Goal: Check status: Check status

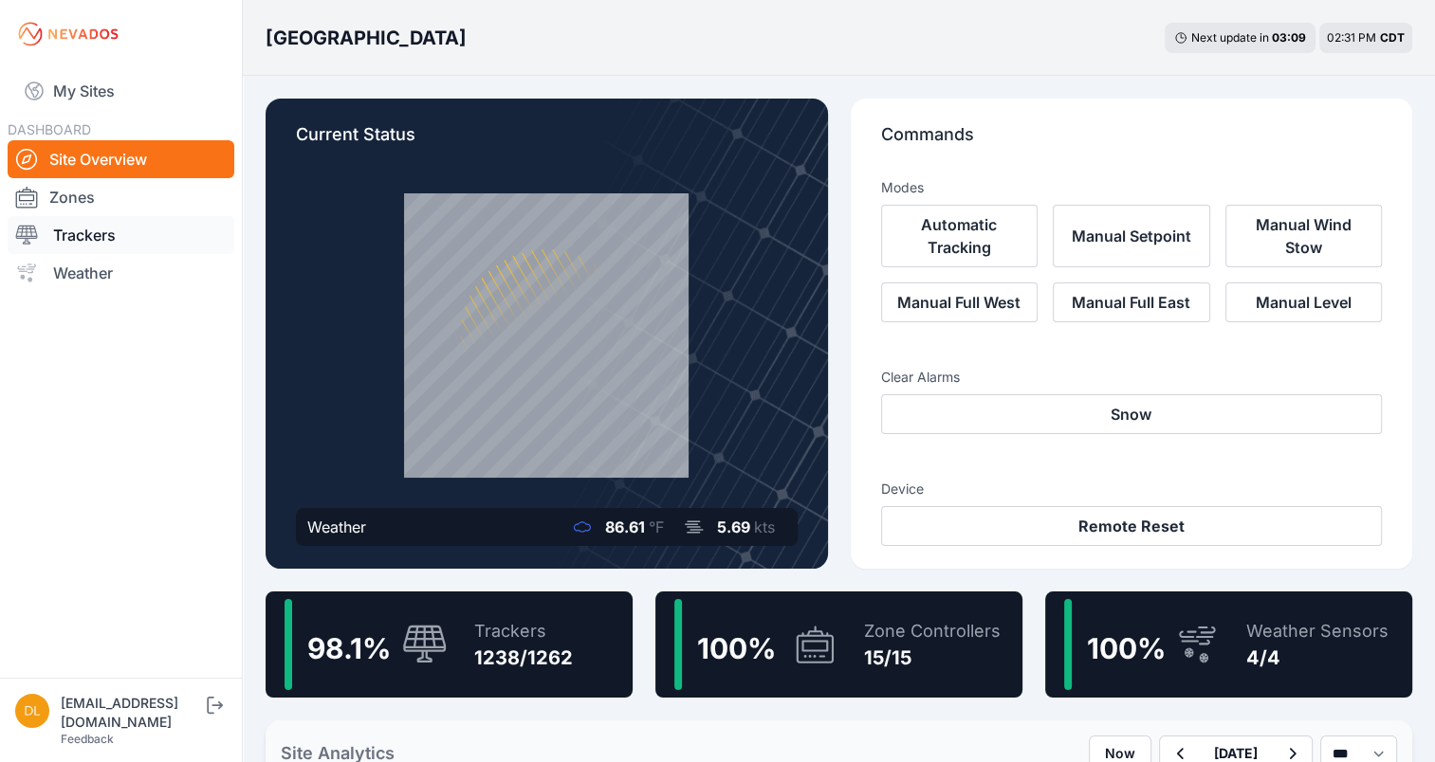
click at [72, 230] on link "Trackers" at bounding box center [121, 235] width 227 height 38
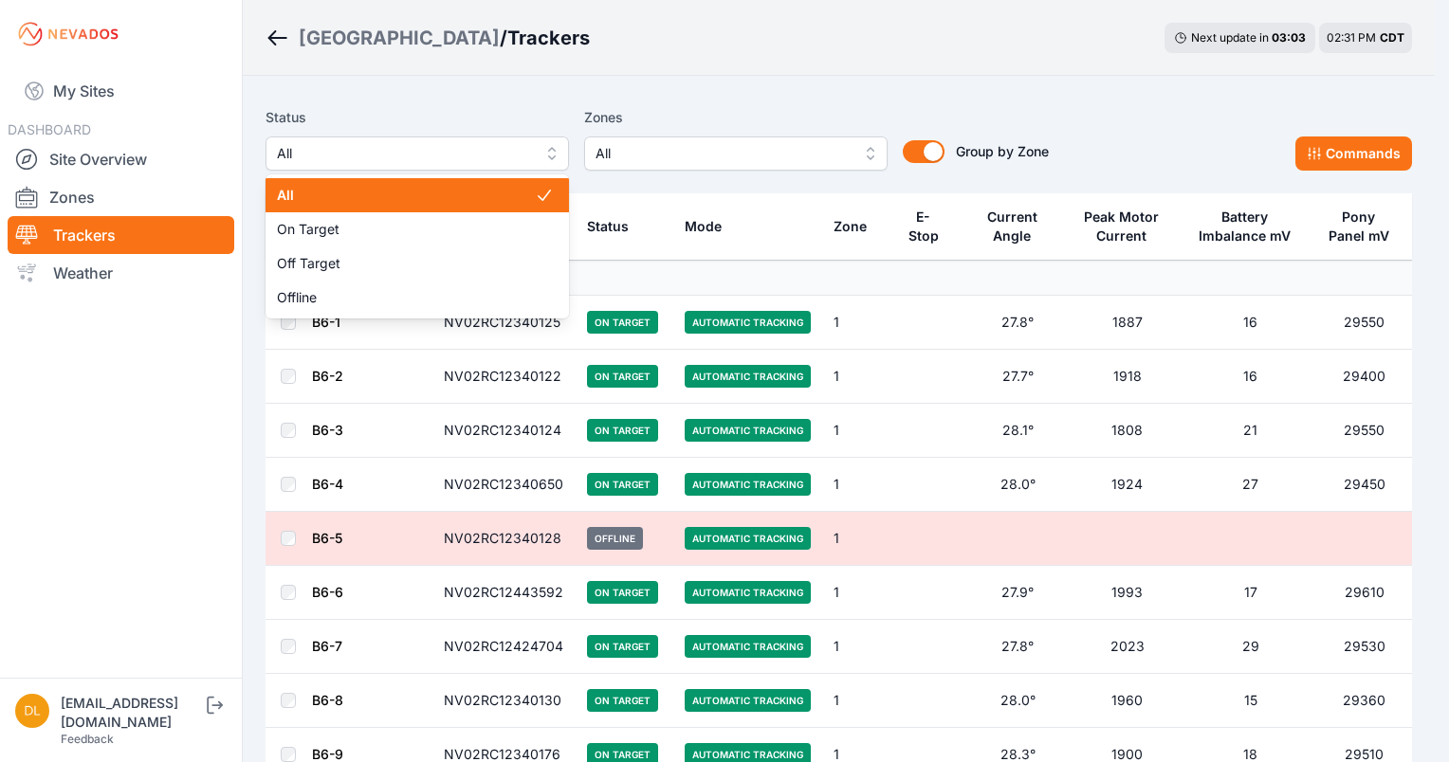
click at [519, 152] on span "All" at bounding box center [404, 153] width 254 height 23
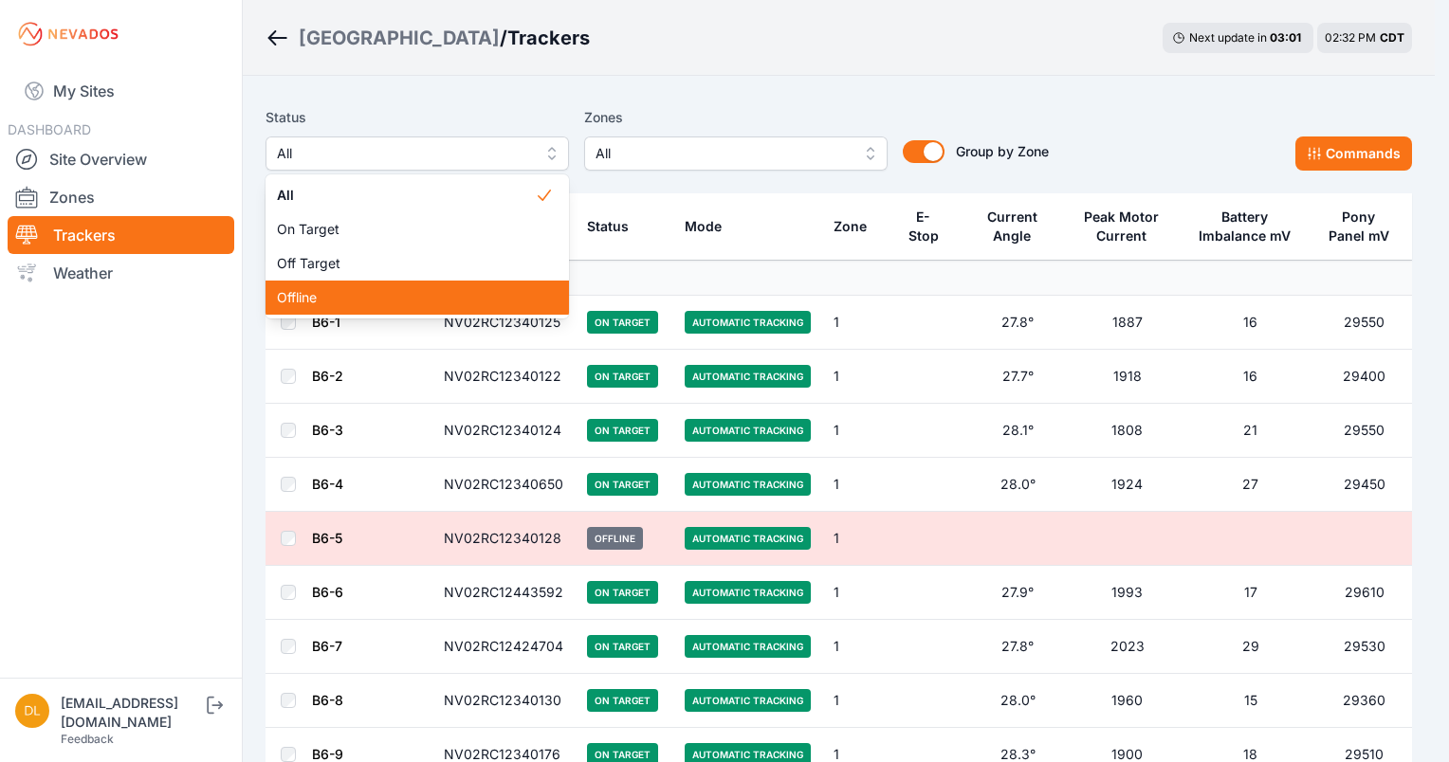
click at [355, 295] on span "Offline" at bounding box center [406, 297] width 258 height 19
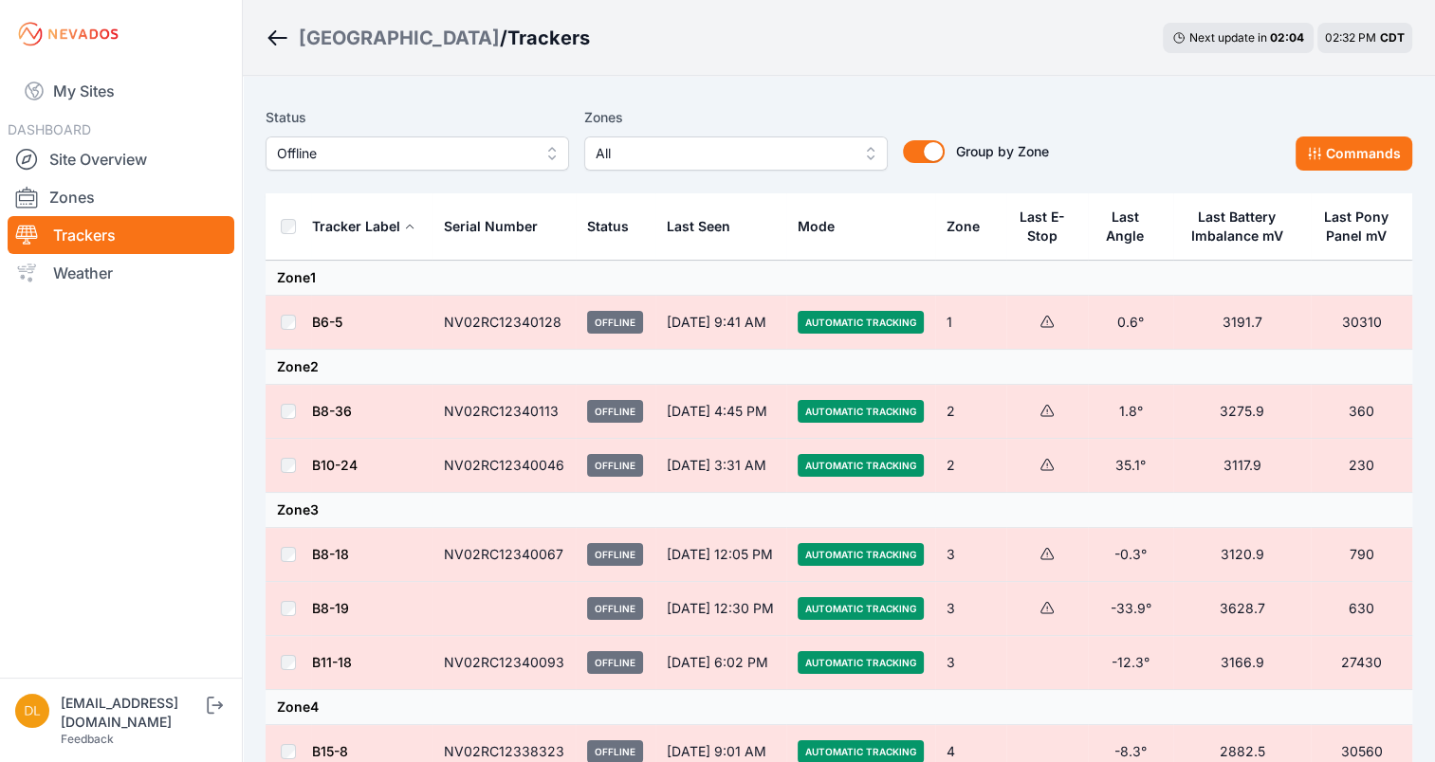
click at [1365, 30] on div "02:32 PM CDT" at bounding box center [1365, 37] width 80 height 15
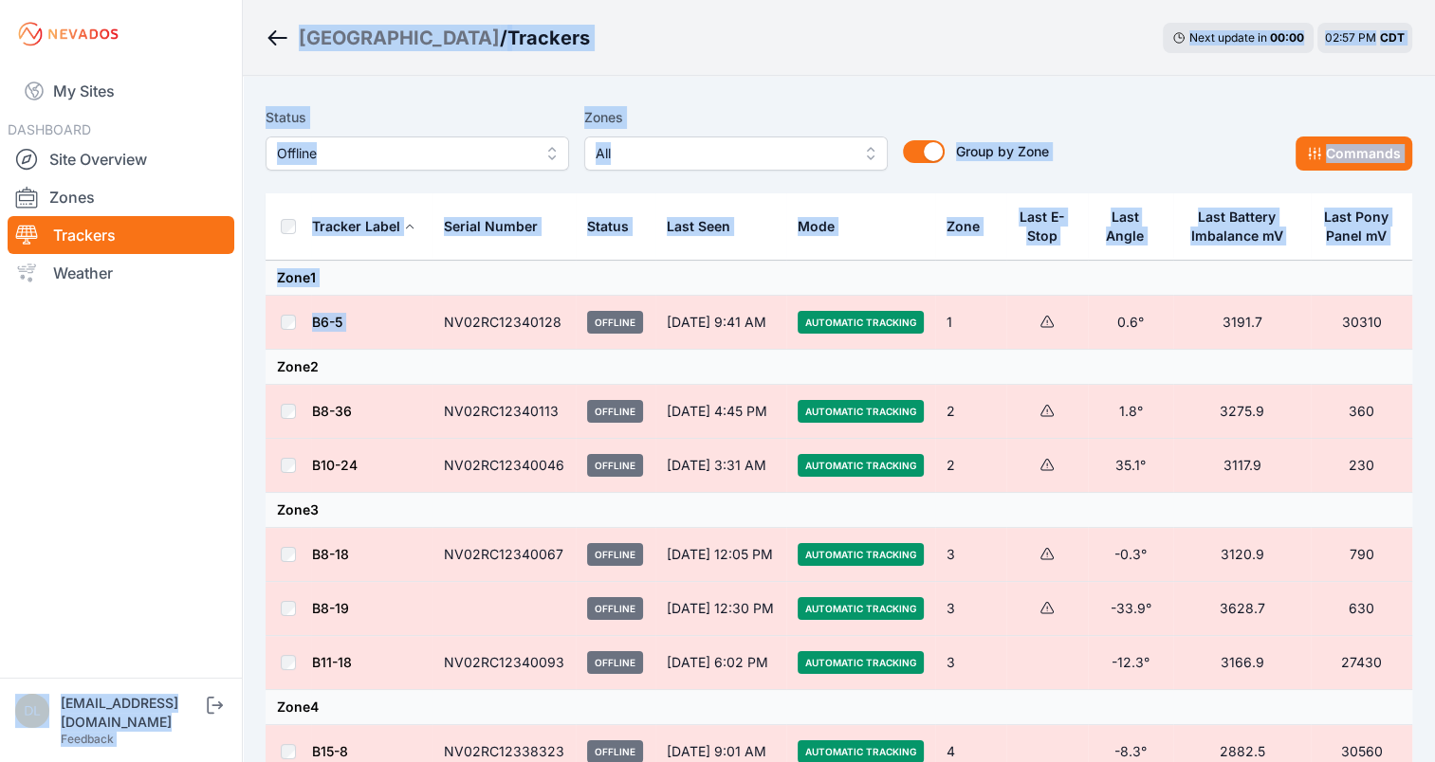
drag, startPoint x: 436, startPoint y: 320, endPoint x: 137, endPoint y: 421, distance: 316.4
drag, startPoint x: 137, startPoint y: 421, endPoint x: 147, endPoint y: 484, distance: 63.4
click at [147, 484] on nav "My Sites DASHBOARD Site Overview Zones Trackers Weather" at bounding box center [121, 365] width 242 height 595
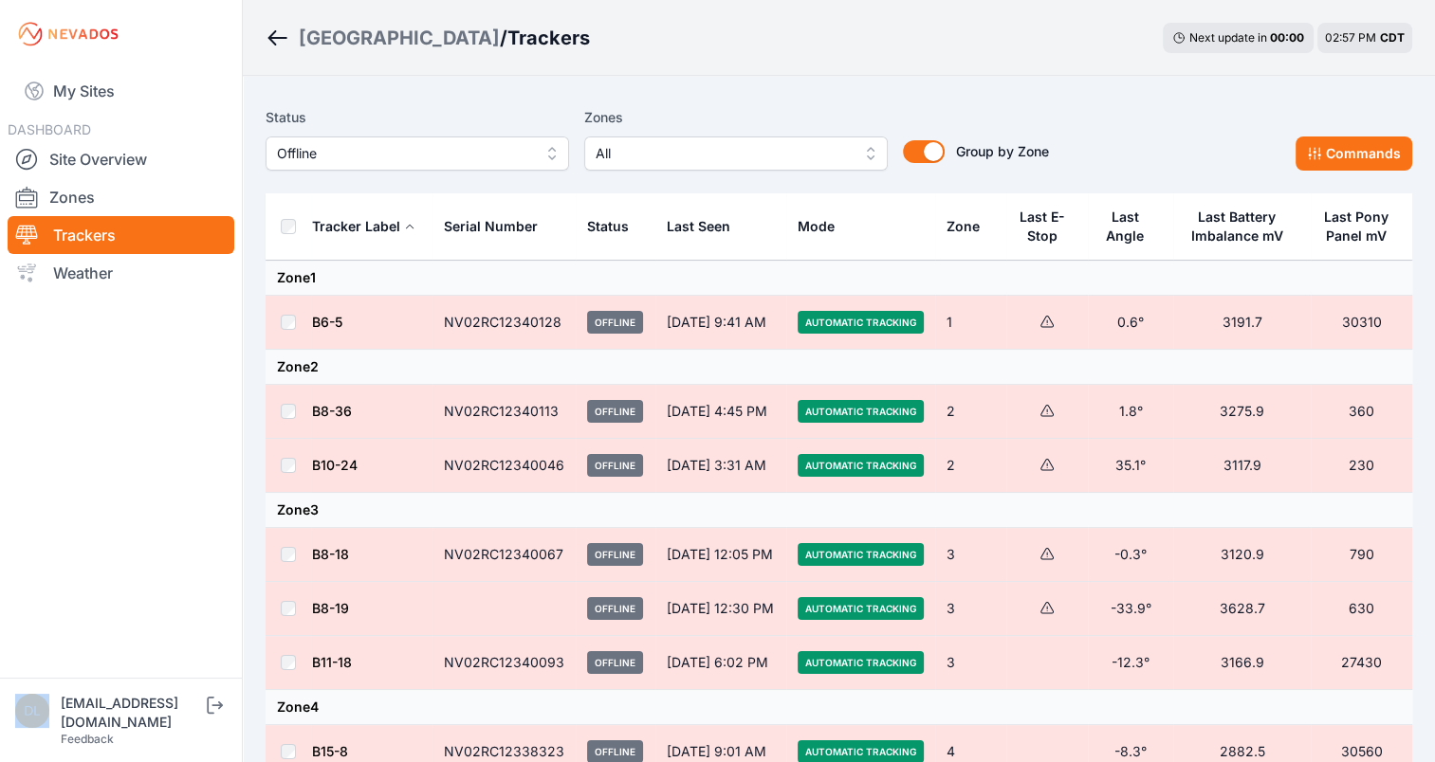
click at [147, 484] on nav "My Sites DASHBOARD Site Overview Zones Trackers Weather" at bounding box center [121, 365] width 242 height 595
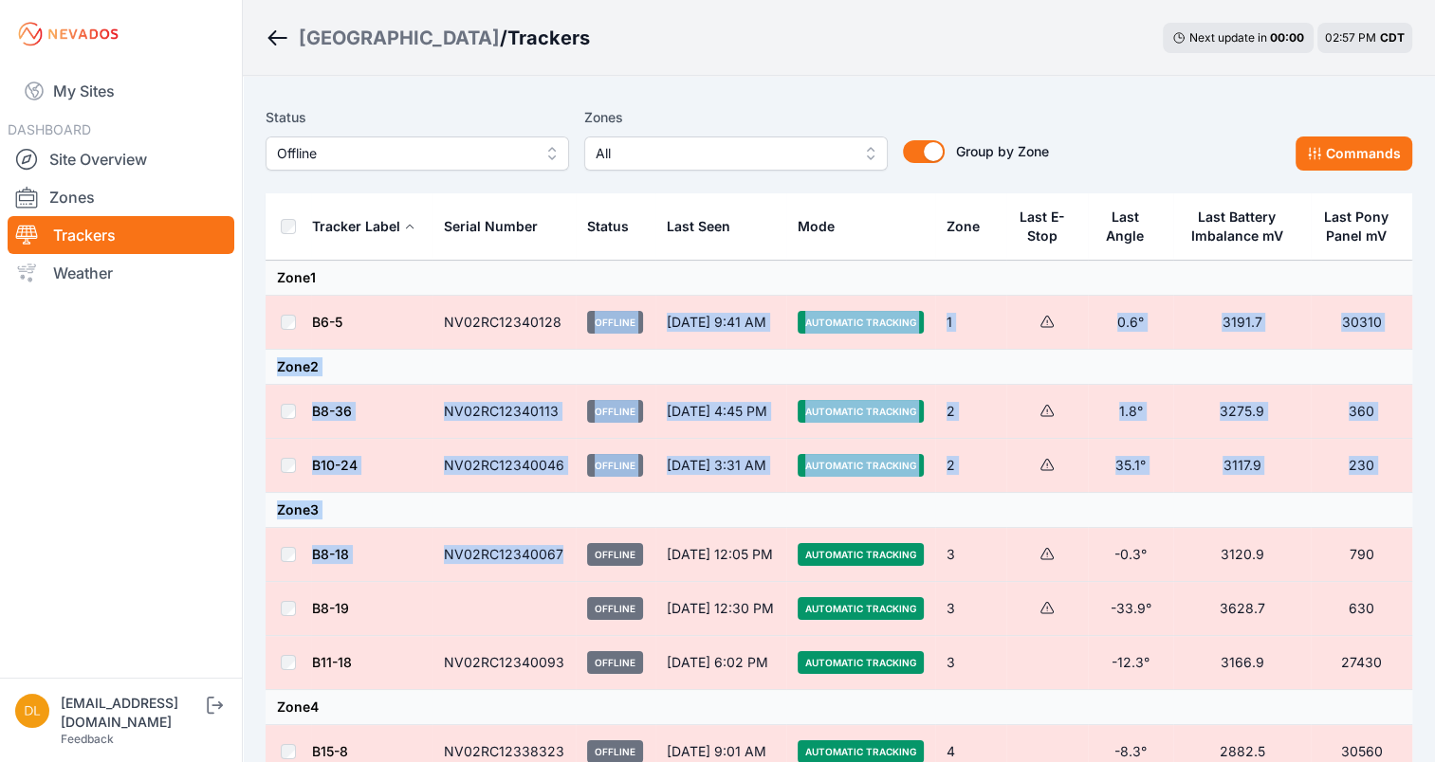
drag, startPoint x: 566, startPoint y: 324, endPoint x: 559, endPoint y: 526, distance: 202.1
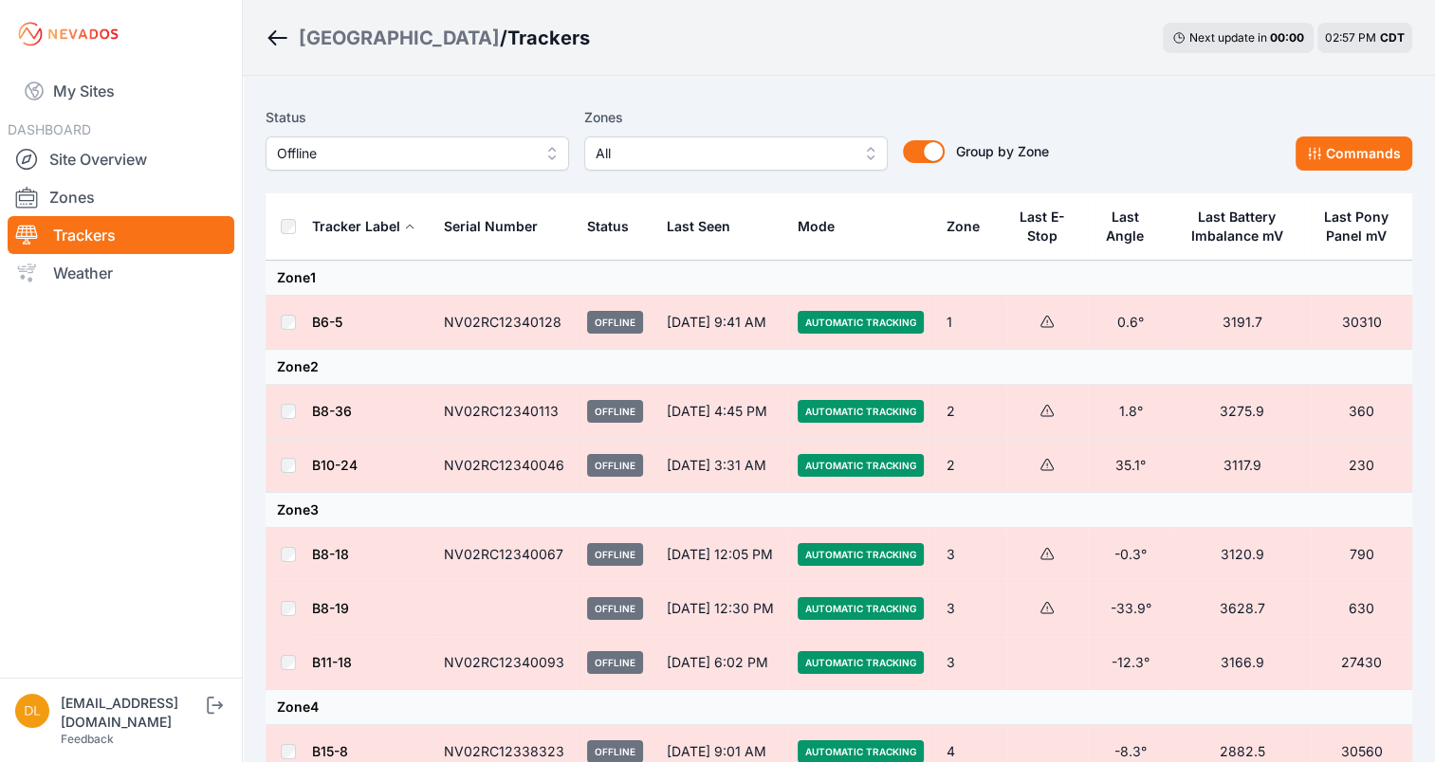
click at [424, 316] on td "B6-5" at bounding box center [371, 323] width 121 height 54
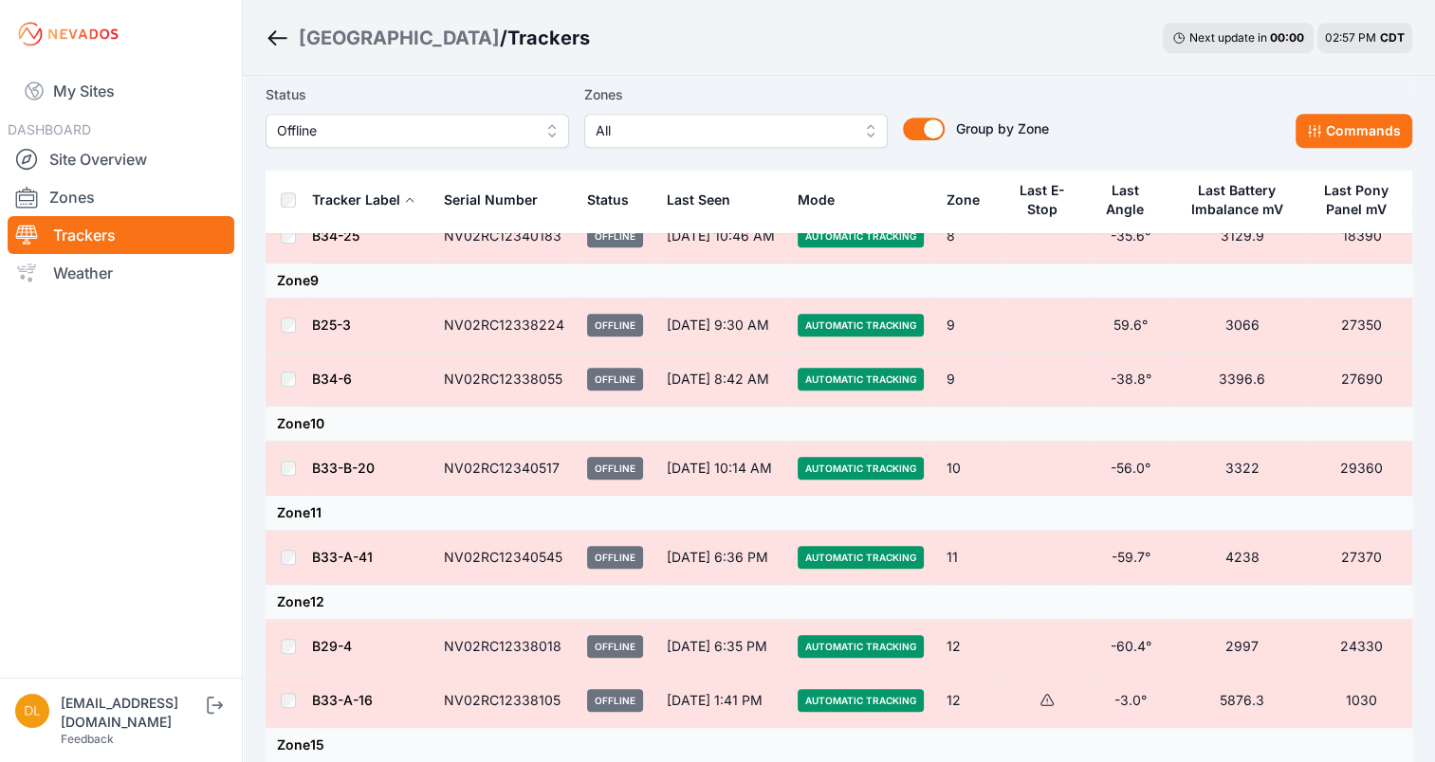
scroll to position [1435, 0]
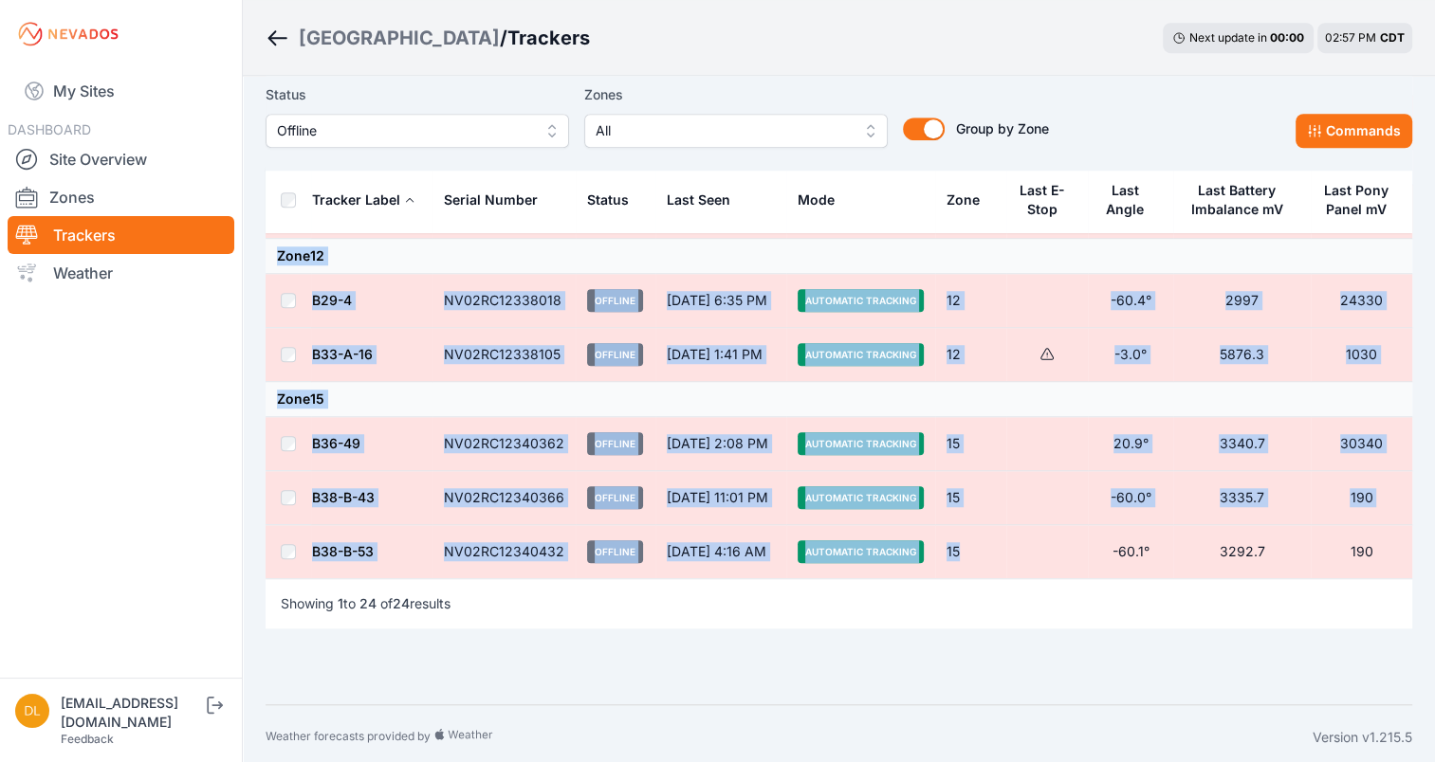
drag, startPoint x: 424, startPoint y: 316, endPoint x: 972, endPoint y: 540, distance: 592.0
copy tbody "LO93IP55170154 Dolorsi Ame 89, 8:88 CO Adipiscin Elitsedd 6 0.5° 2531.5 83918 E…"
